Goal: Find specific page/section: Find specific page/section

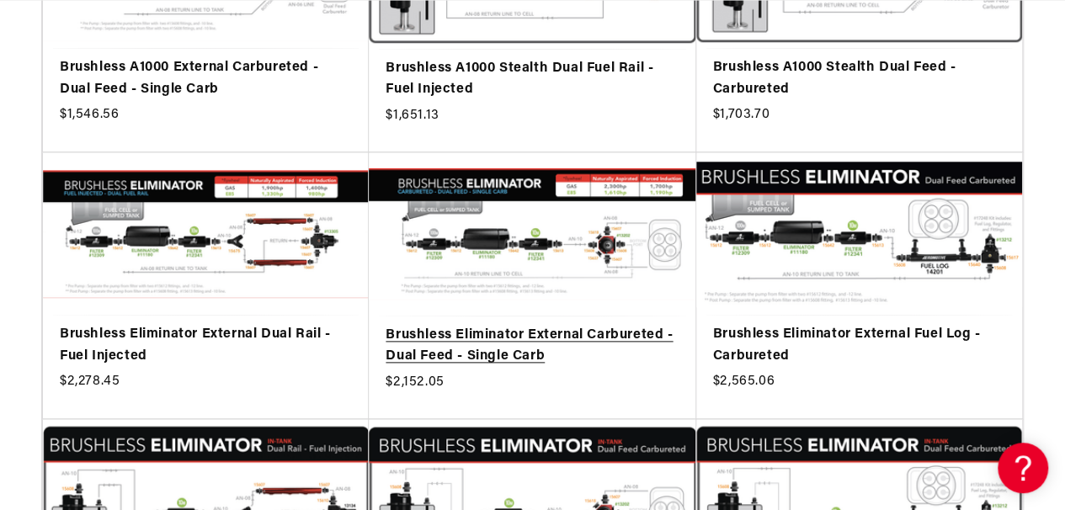
scroll to position [0, 913]
click at [542, 325] on link "Brushless Eliminator External Carbureted - Dual Feed - Single Carb" at bounding box center [532, 346] width 293 height 43
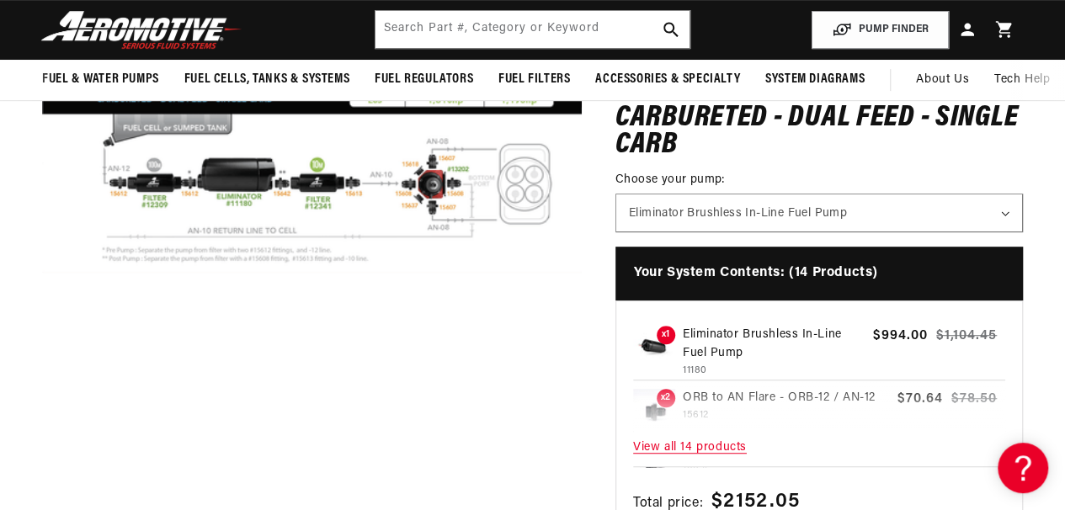
scroll to position [168, 0]
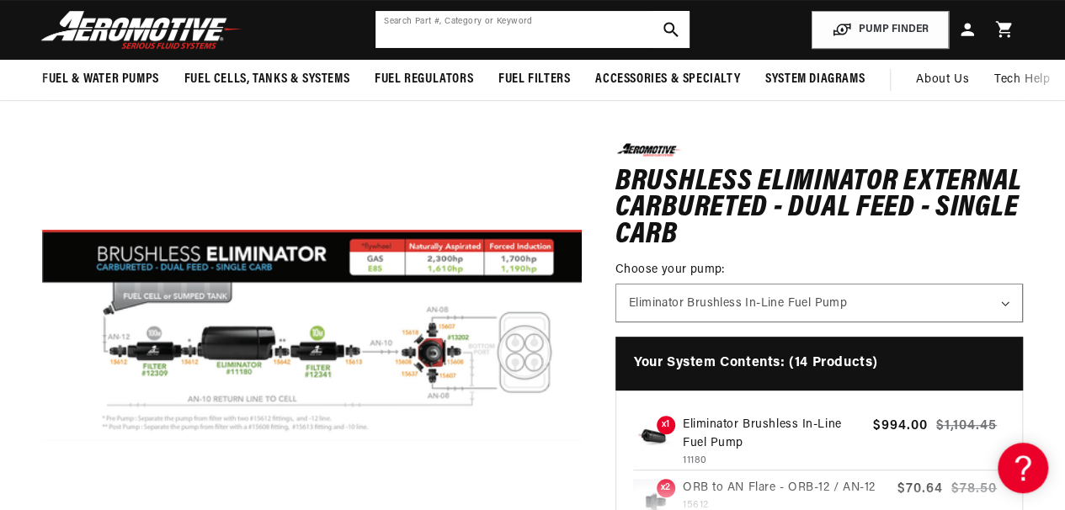
click at [400, 23] on input "text" at bounding box center [533, 29] width 314 height 37
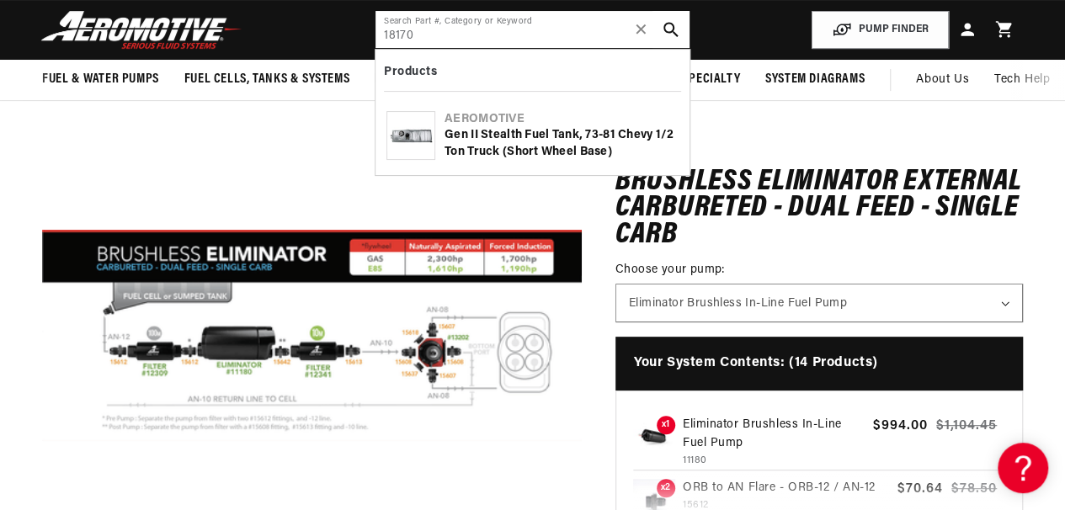
scroll to position [0, 913]
type input "18170"
click at [424, 142] on img at bounding box center [410, 136] width 47 height 32
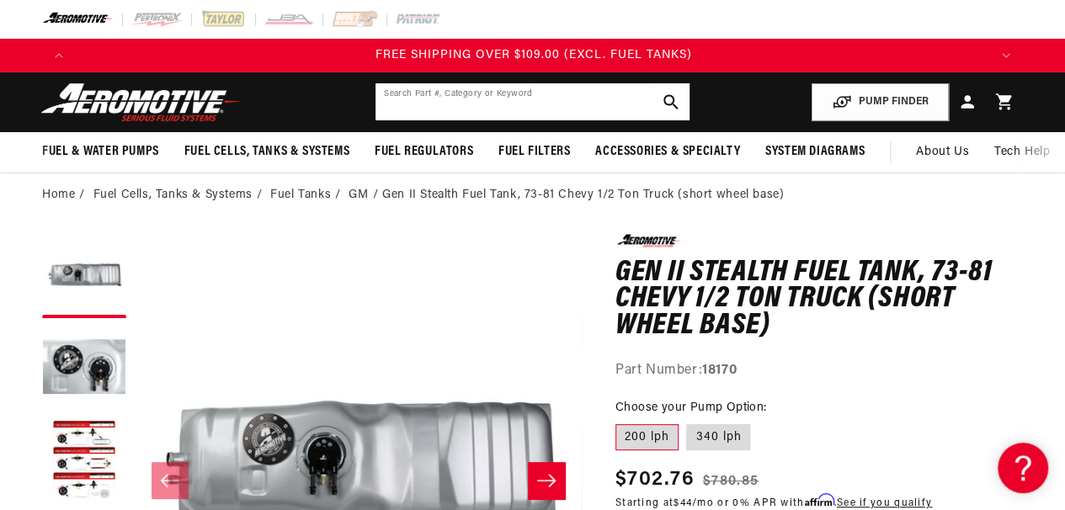
click at [420, 109] on input "text" at bounding box center [533, 101] width 314 height 37
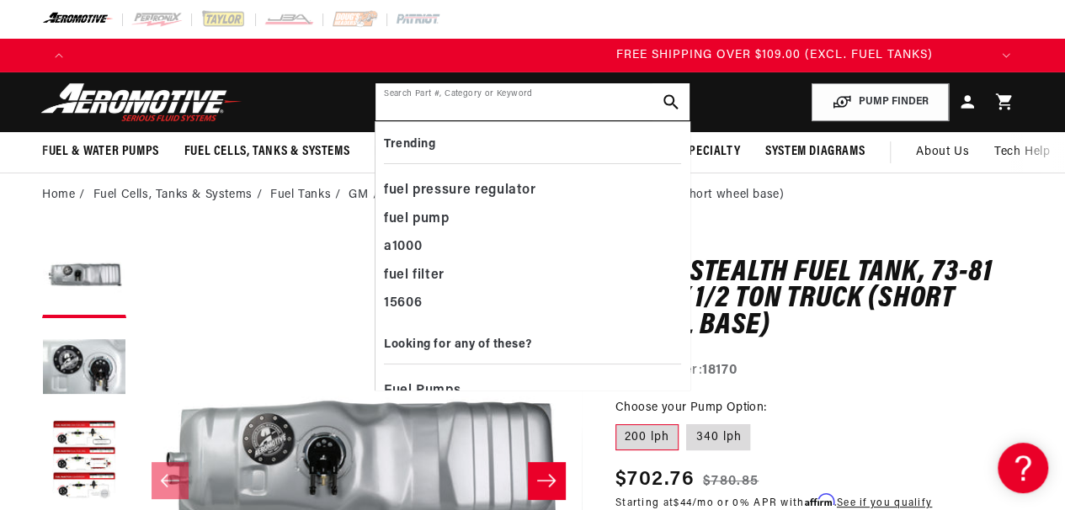
scroll to position [0, 1827]
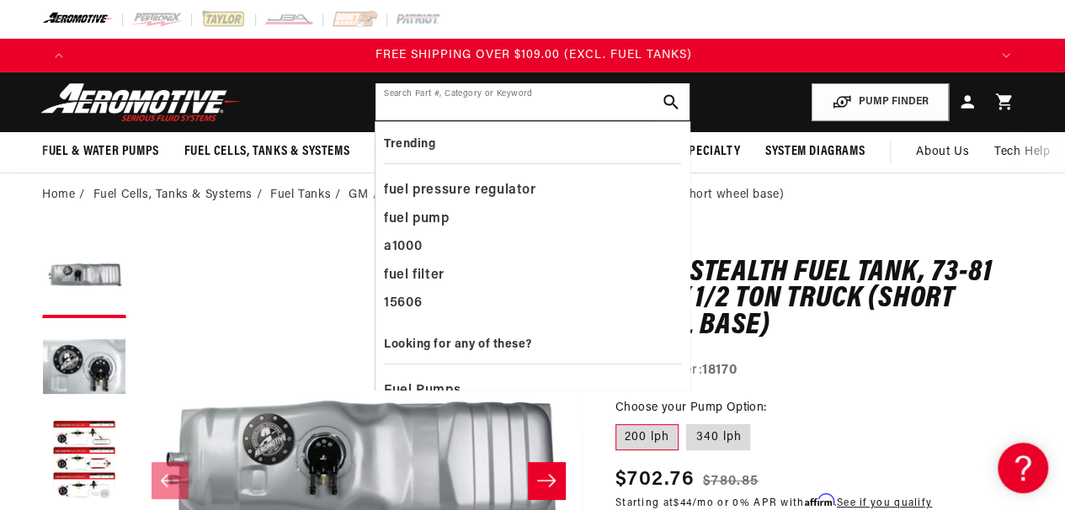
click at [411, 108] on input "text" at bounding box center [533, 101] width 314 height 37
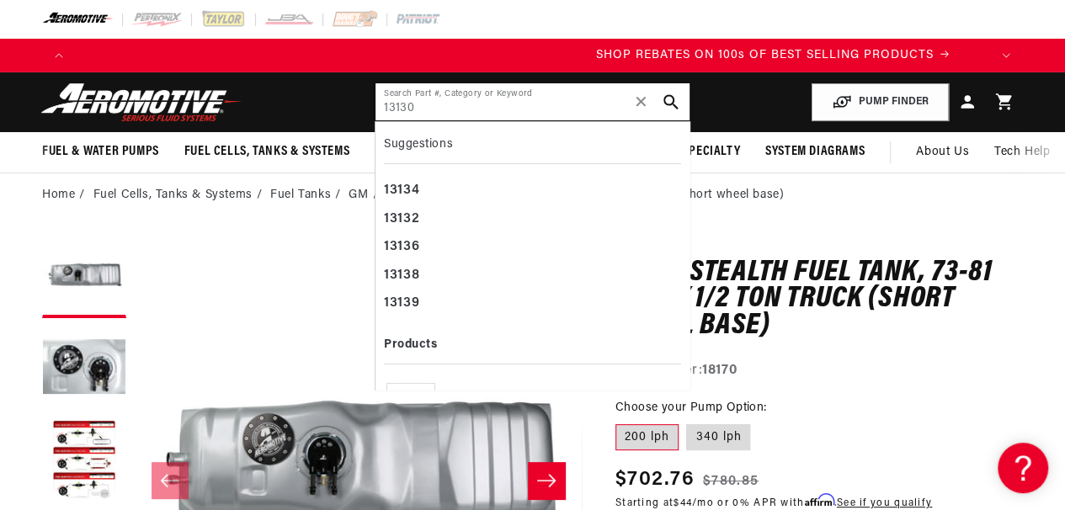
scroll to position [0, 913]
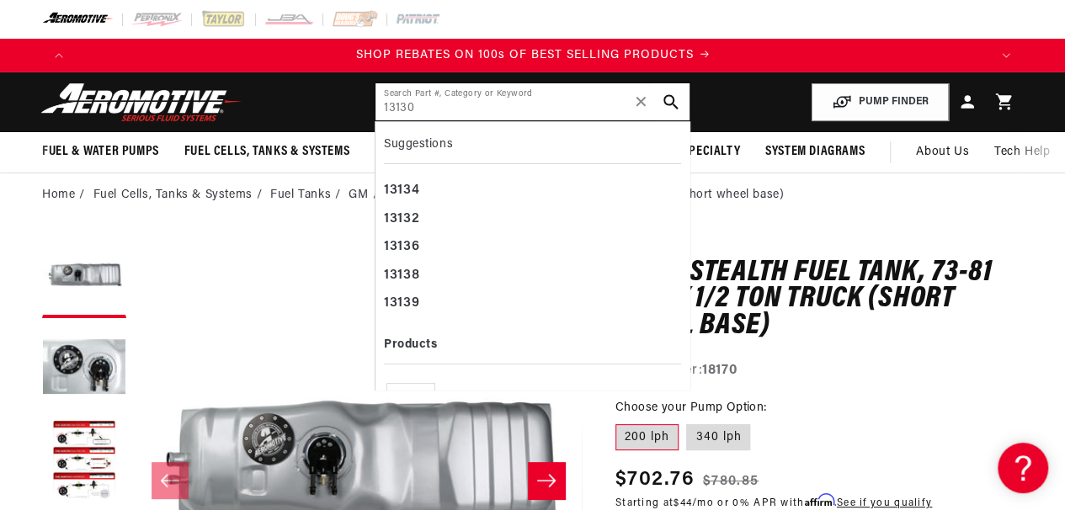
type input "13130"
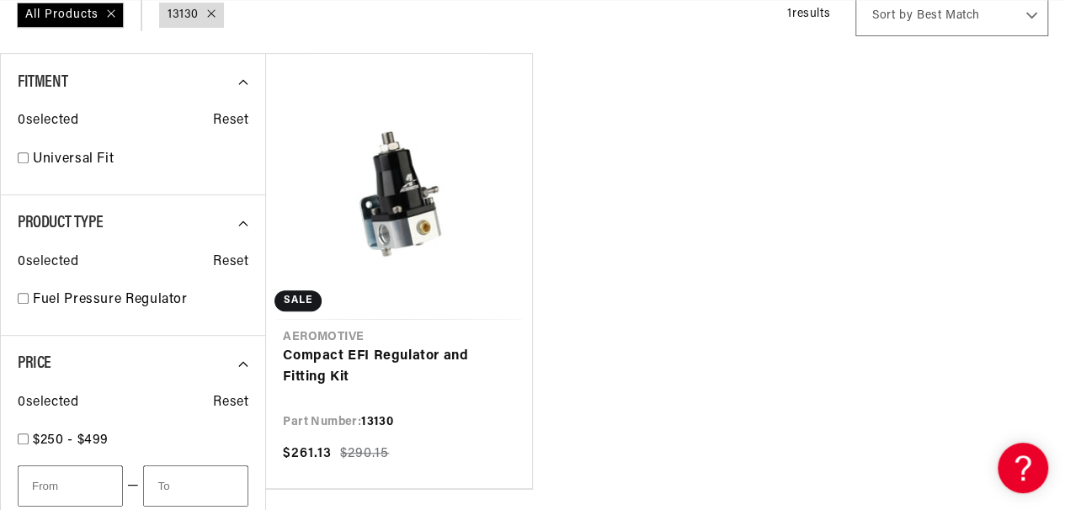
scroll to position [280, 0]
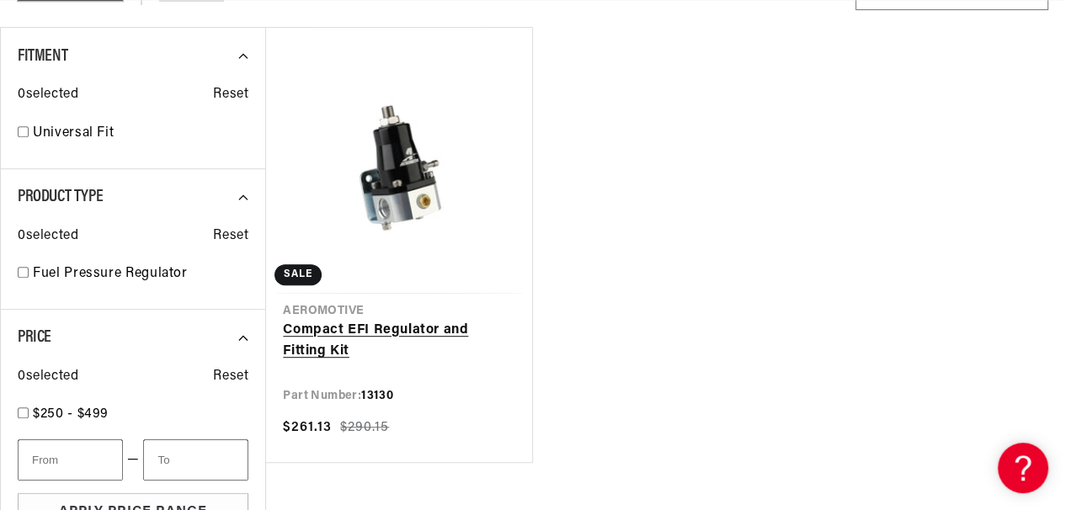
click at [414, 320] on link "Compact EFI Regulator and Fitting Kit" at bounding box center [399, 341] width 232 height 43
